Goal: Task Accomplishment & Management: Complete application form

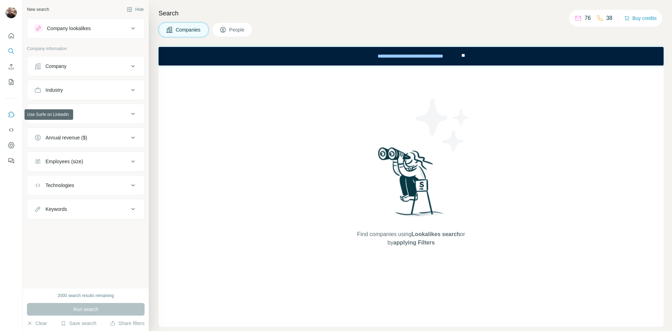
click at [12, 115] on icon "Use Surfe on LinkedIn" at bounding box center [11, 114] width 7 height 7
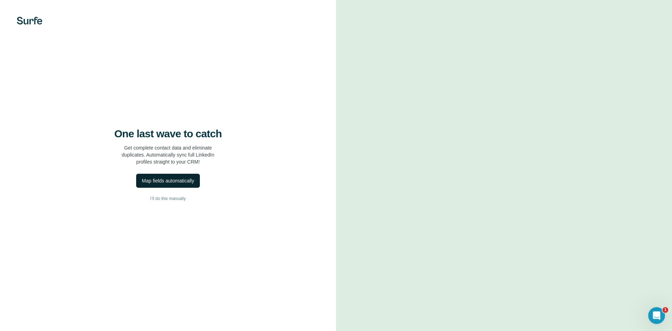
click at [162, 179] on div "Map fields automatically" at bounding box center [168, 180] width 52 height 7
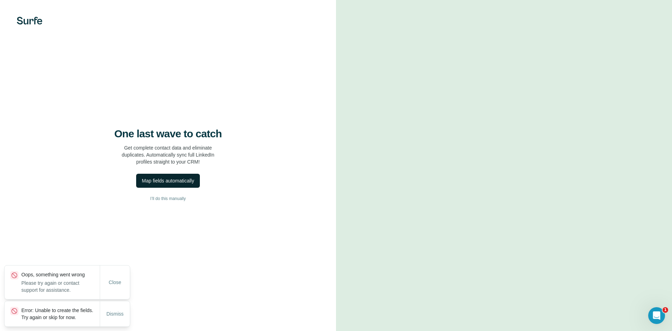
click at [62, 271] on p "Oops, something went wrong" at bounding box center [60, 274] width 78 height 7
click at [57, 279] on p "Please try again or contact support for assistance." at bounding box center [60, 286] width 78 height 14
click at [166, 181] on div "Map fields automatically" at bounding box center [168, 180] width 52 height 7
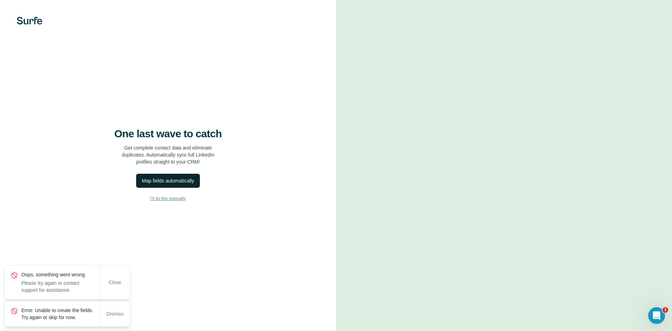
click at [169, 199] on span "I’ll do this manually" at bounding box center [167, 198] width 35 height 6
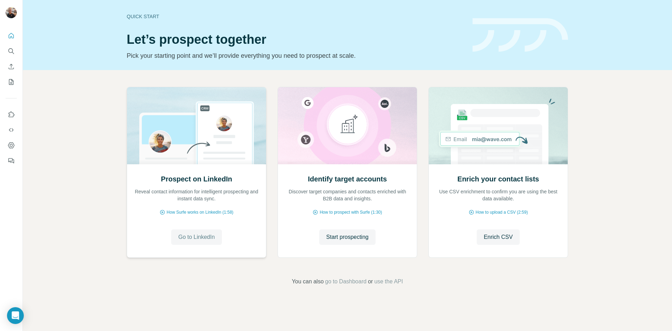
click at [190, 238] on span "Go to LinkedIn" at bounding box center [196, 237] width 36 height 8
